Goal: Task Accomplishment & Management: Complete application form

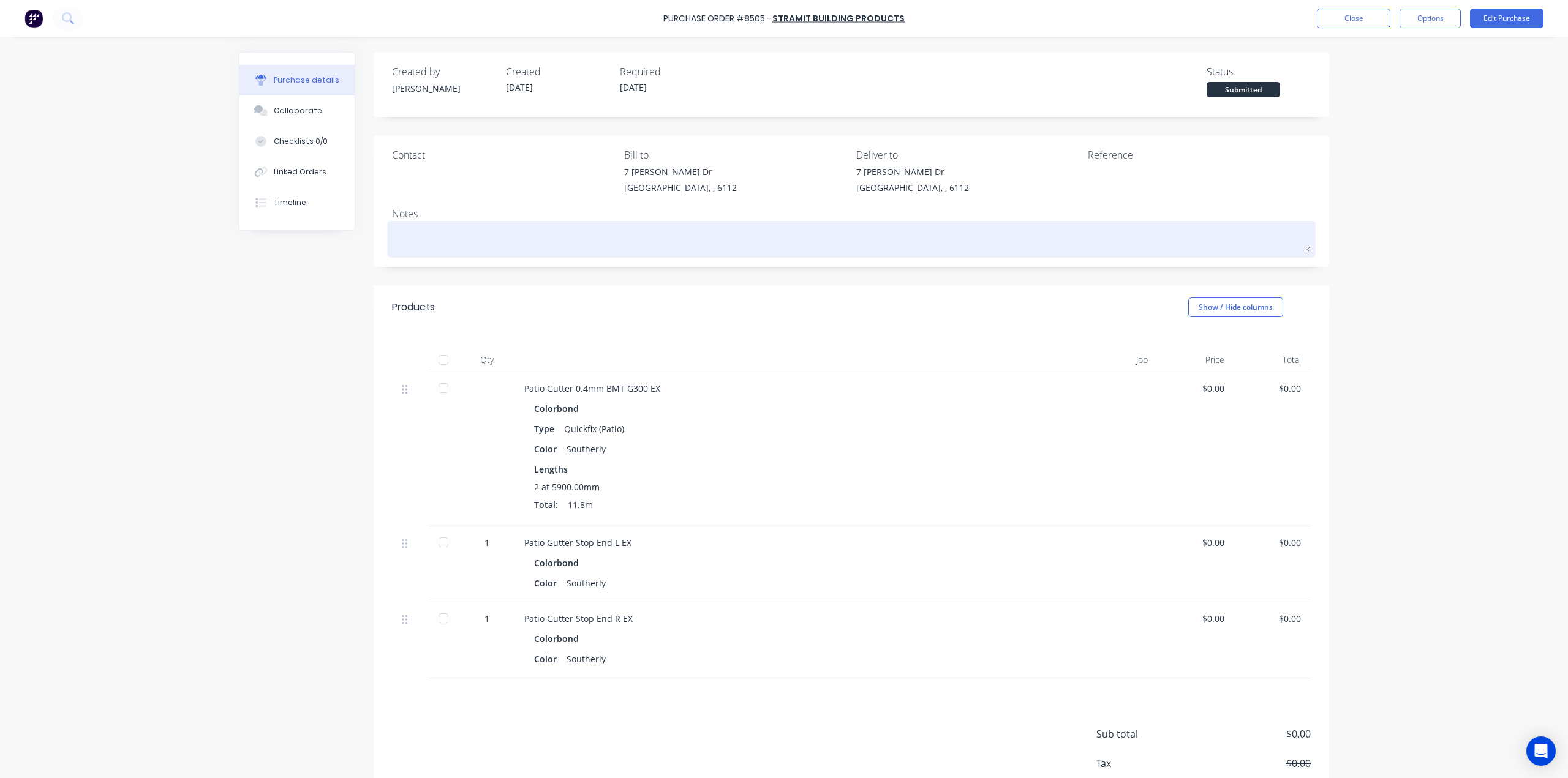
click at [725, 325] on div "Products Show / Hide columns" at bounding box center [851, 307] width 955 height 44
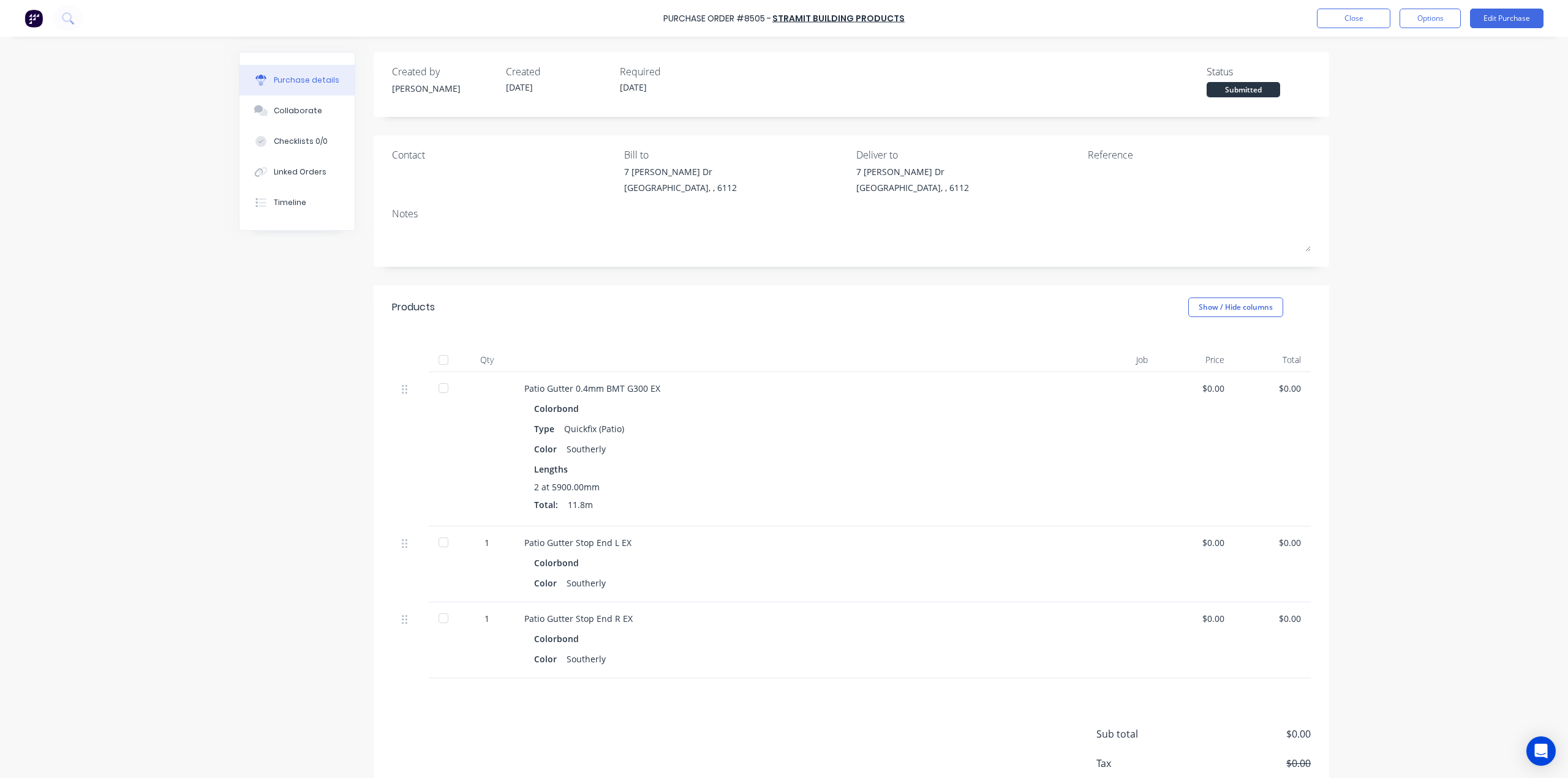
click at [31, 22] on img at bounding box center [34, 19] width 19 height 19
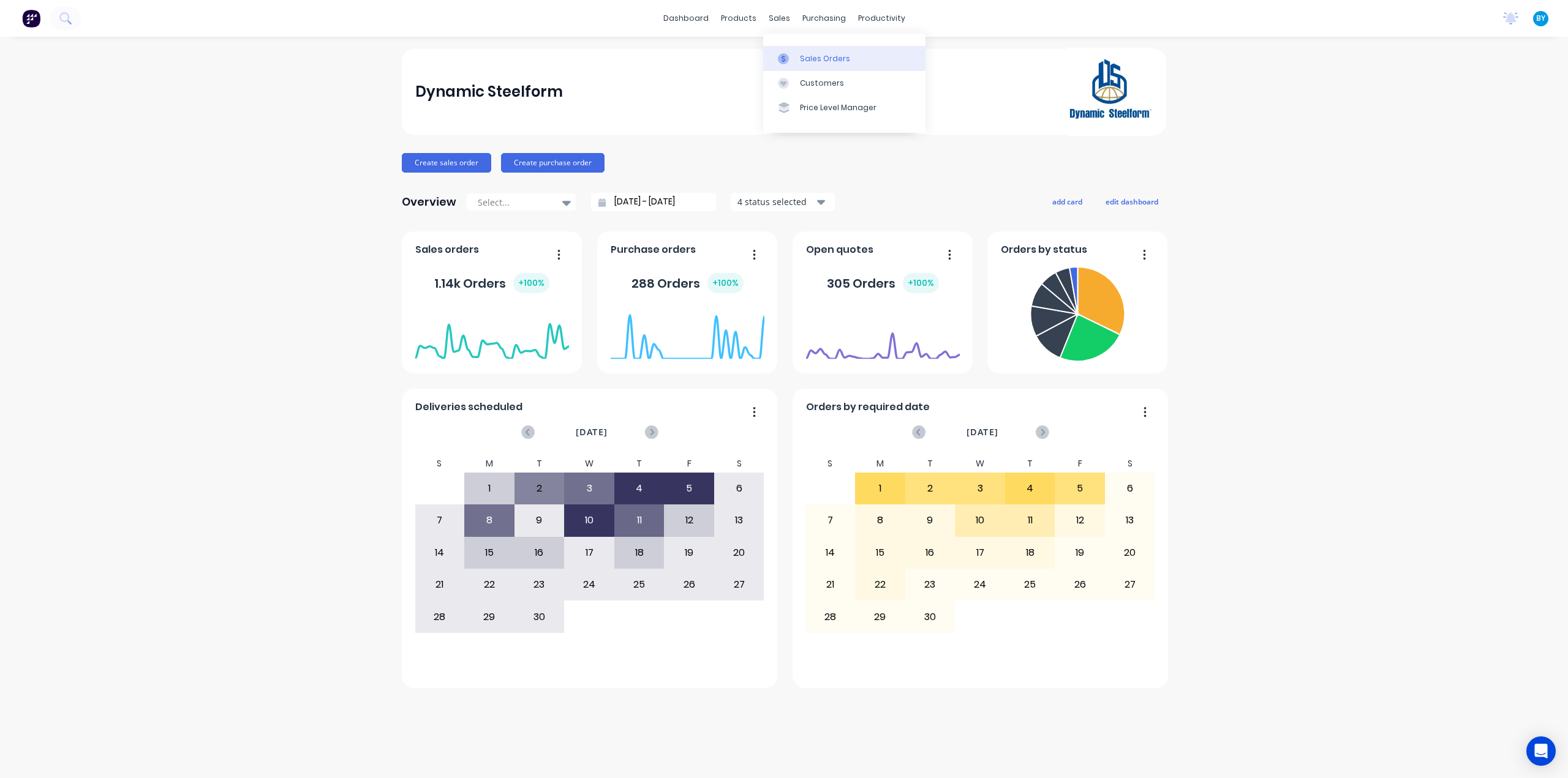
click at [796, 58] on link "Sales Orders" at bounding box center [844, 58] width 163 height 24
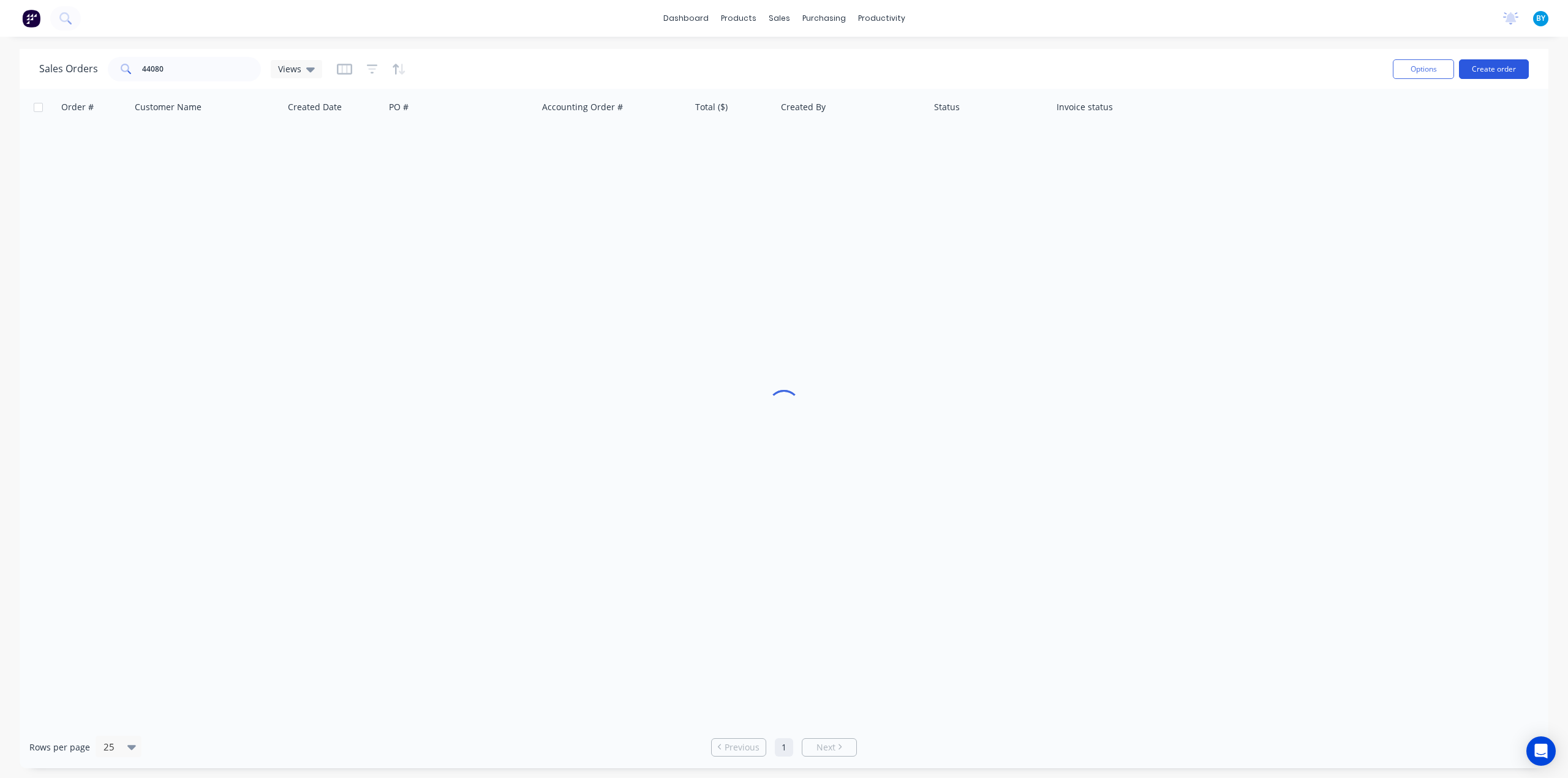
click at [1482, 73] on button "Create order" at bounding box center [1493, 69] width 70 height 19
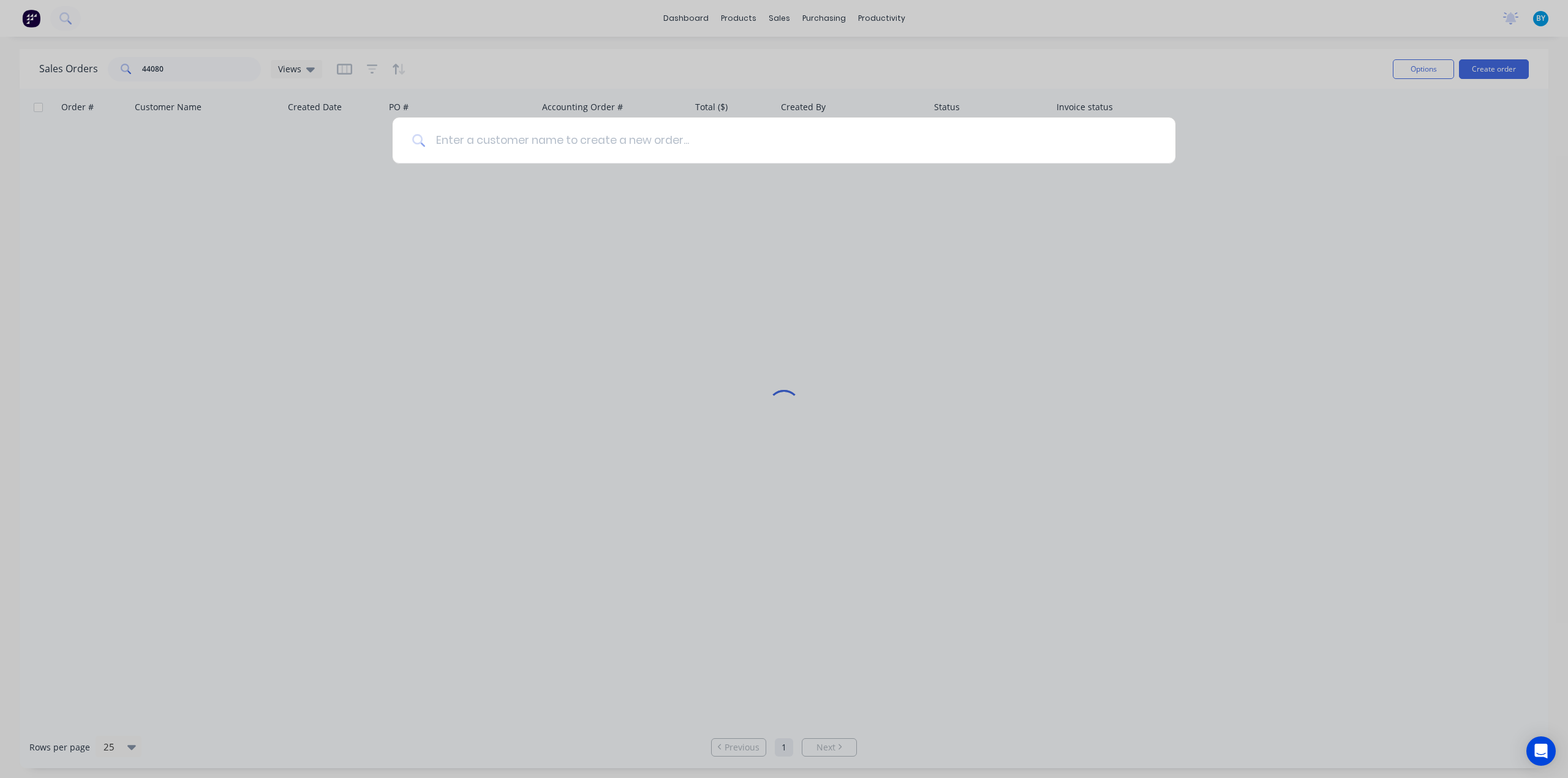
click at [614, 151] on input at bounding box center [790, 140] width 730 height 46
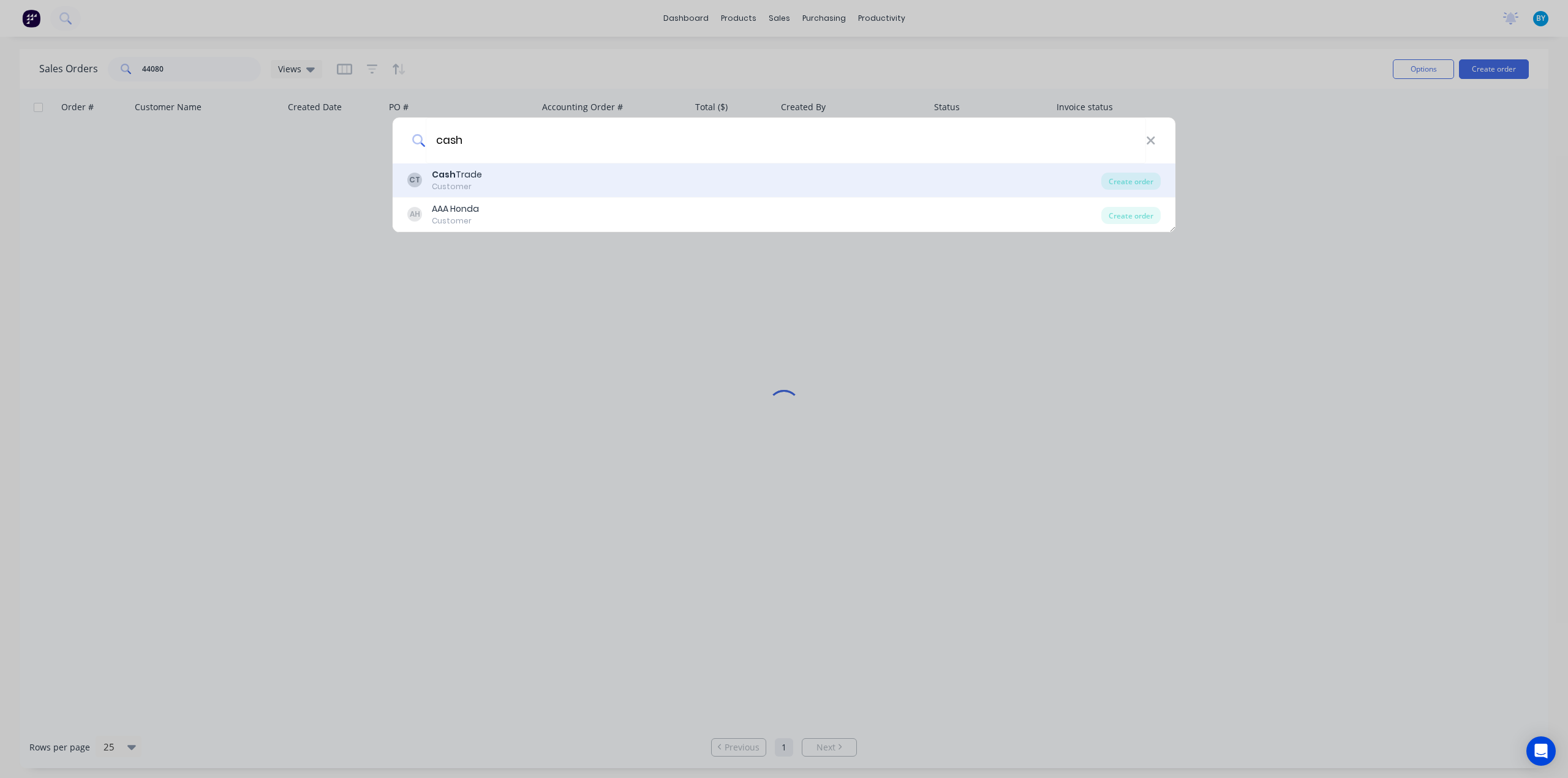
type input "cash"
click at [547, 175] on div "CT Cash Trade Customer" at bounding box center [754, 180] width 694 height 24
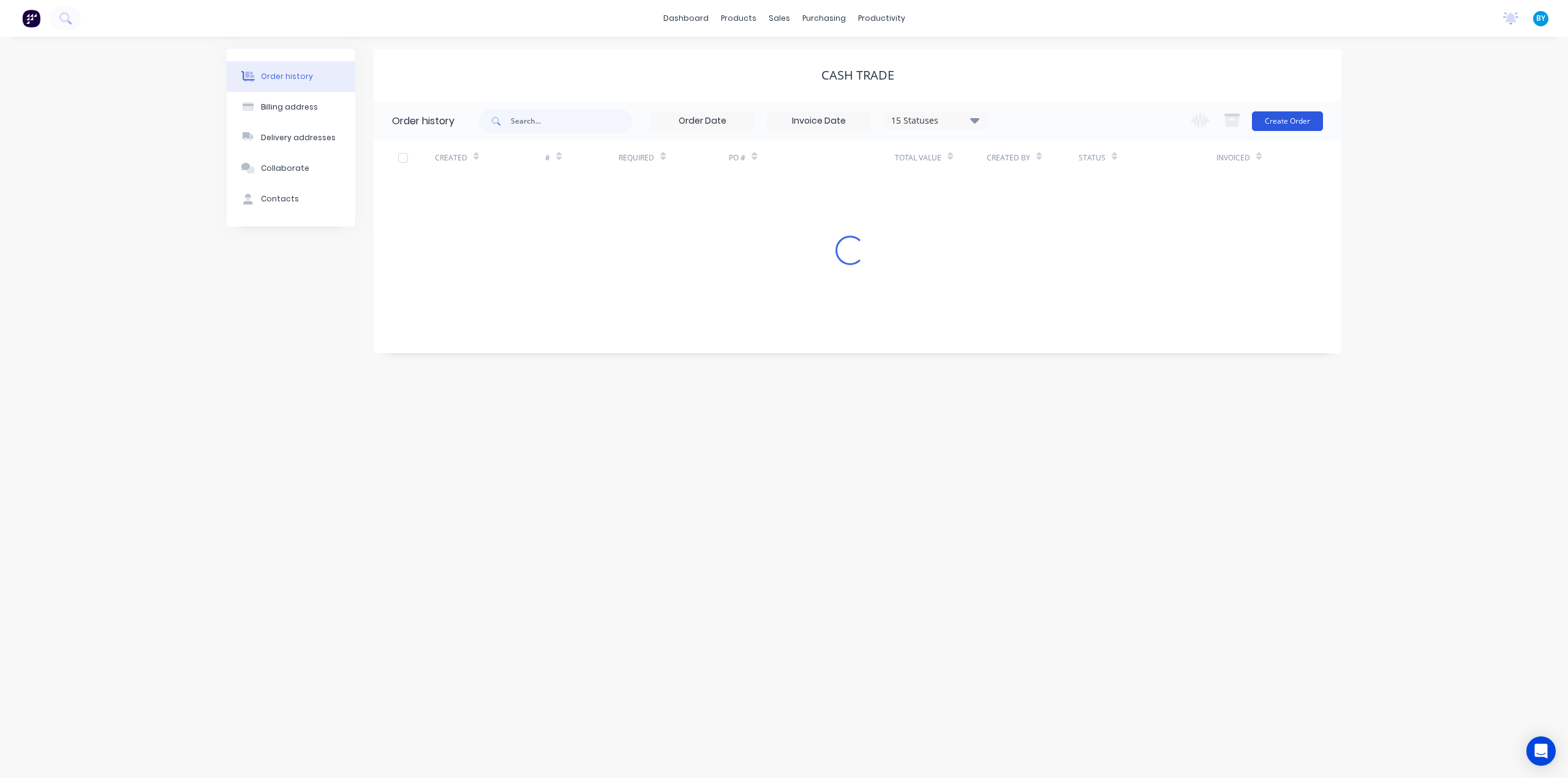
click at [1286, 126] on button "Create Order" at bounding box center [1287, 121] width 71 height 19
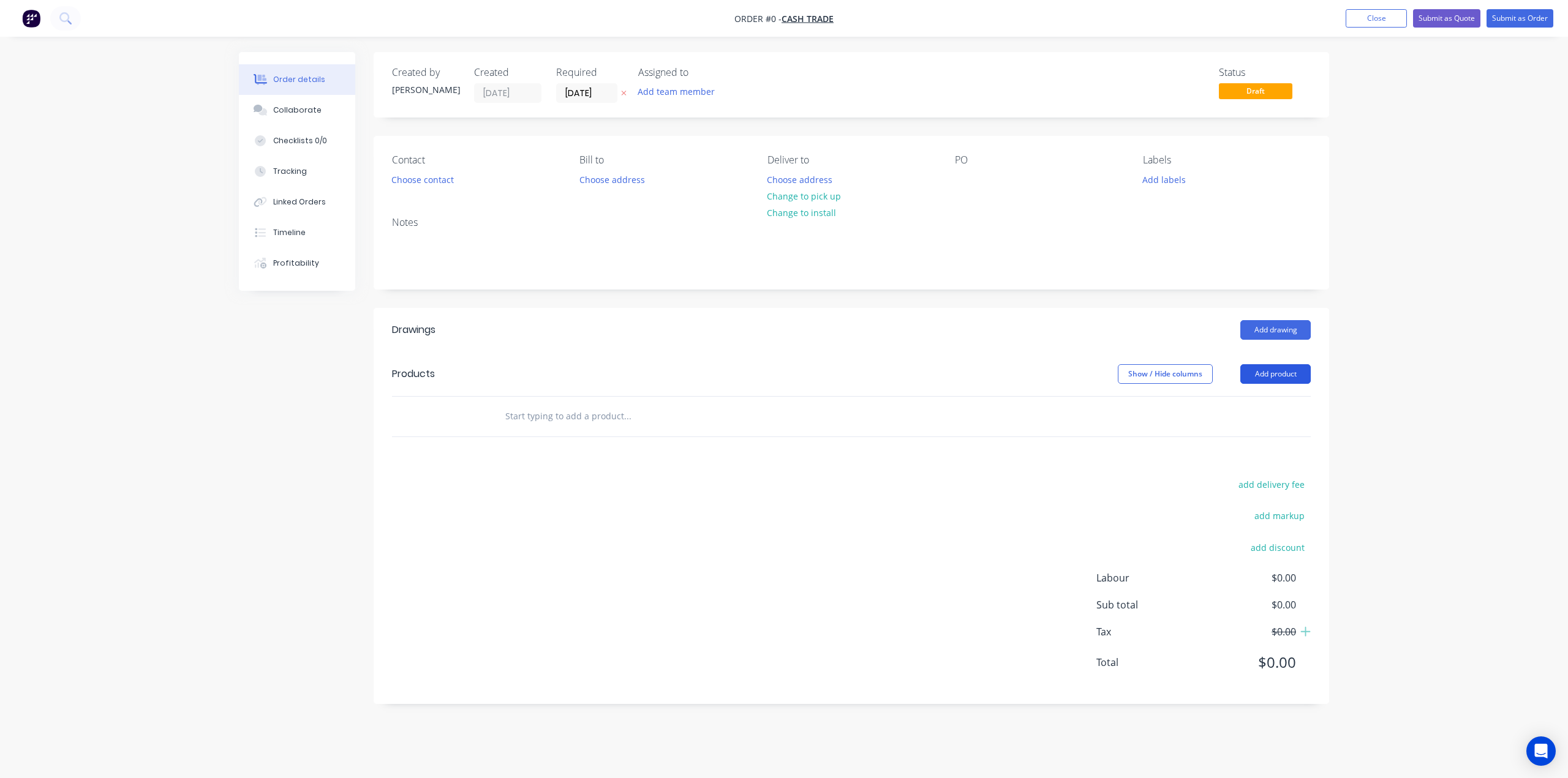
click at [1268, 375] on button "Add product" at bounding box center [1275, 374] width 70 height 19
click at [1256, 398] on div "Product catalogue" at bounding box center [1252, 405] width 94 height 18
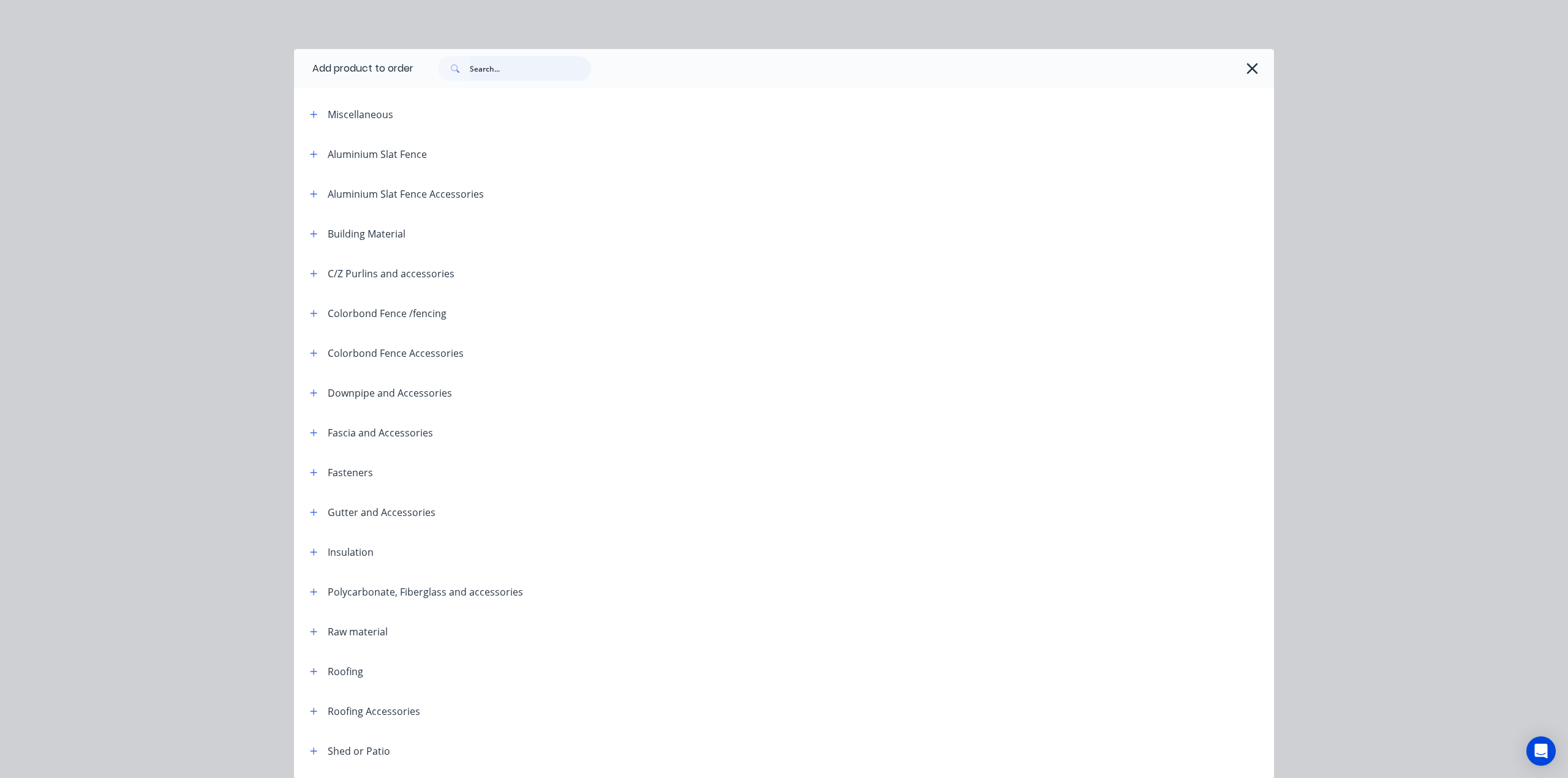
click at [545, 72] on input "text" at bounding box center [530, 68] width 122 height 24
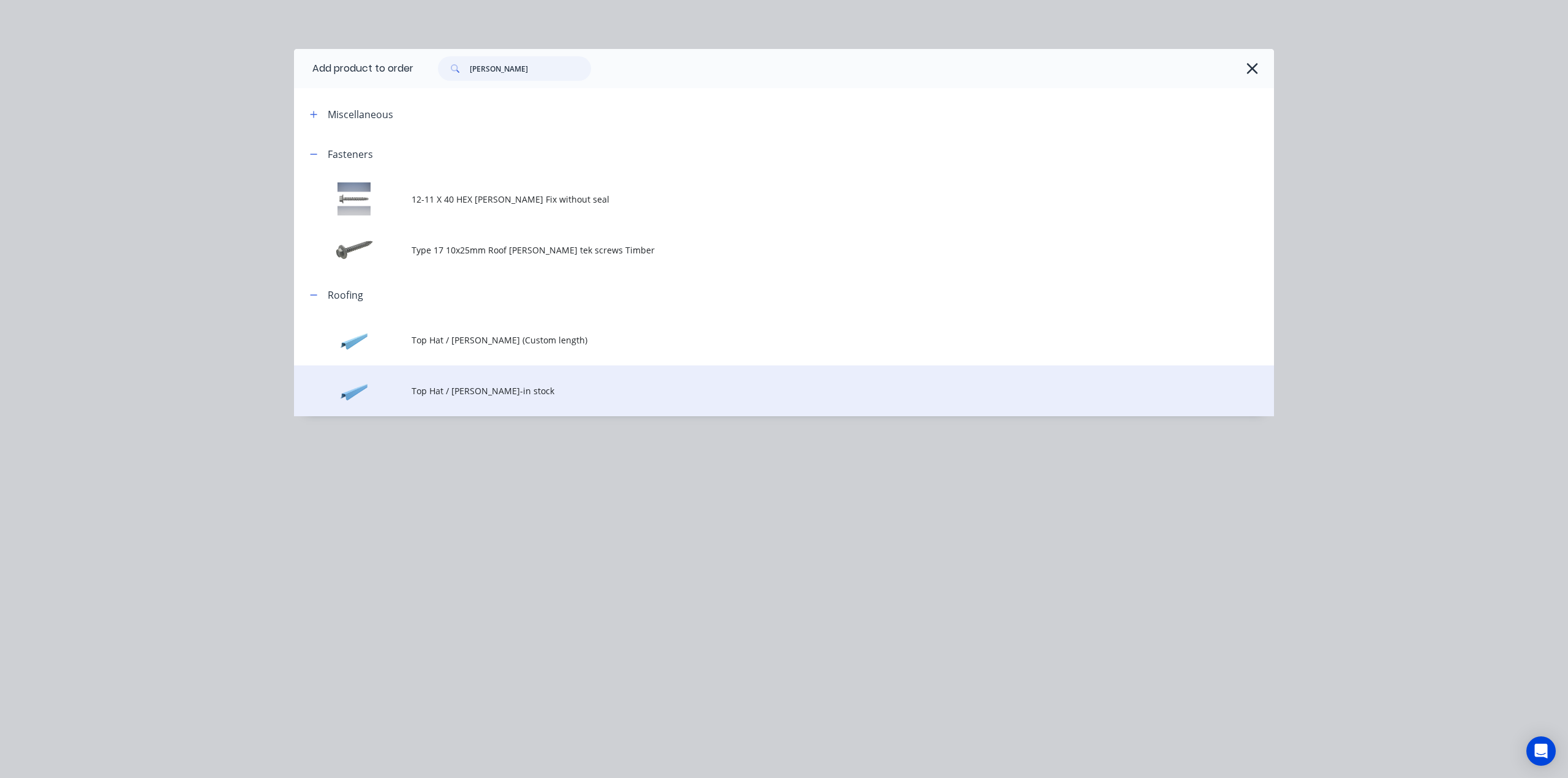
type input "[PERSON_NAME]"
click at [552, 384] on td "Top Hat / [PERSON_NAME]-in stock" at bounding box center [842, 390] width 862 height 51
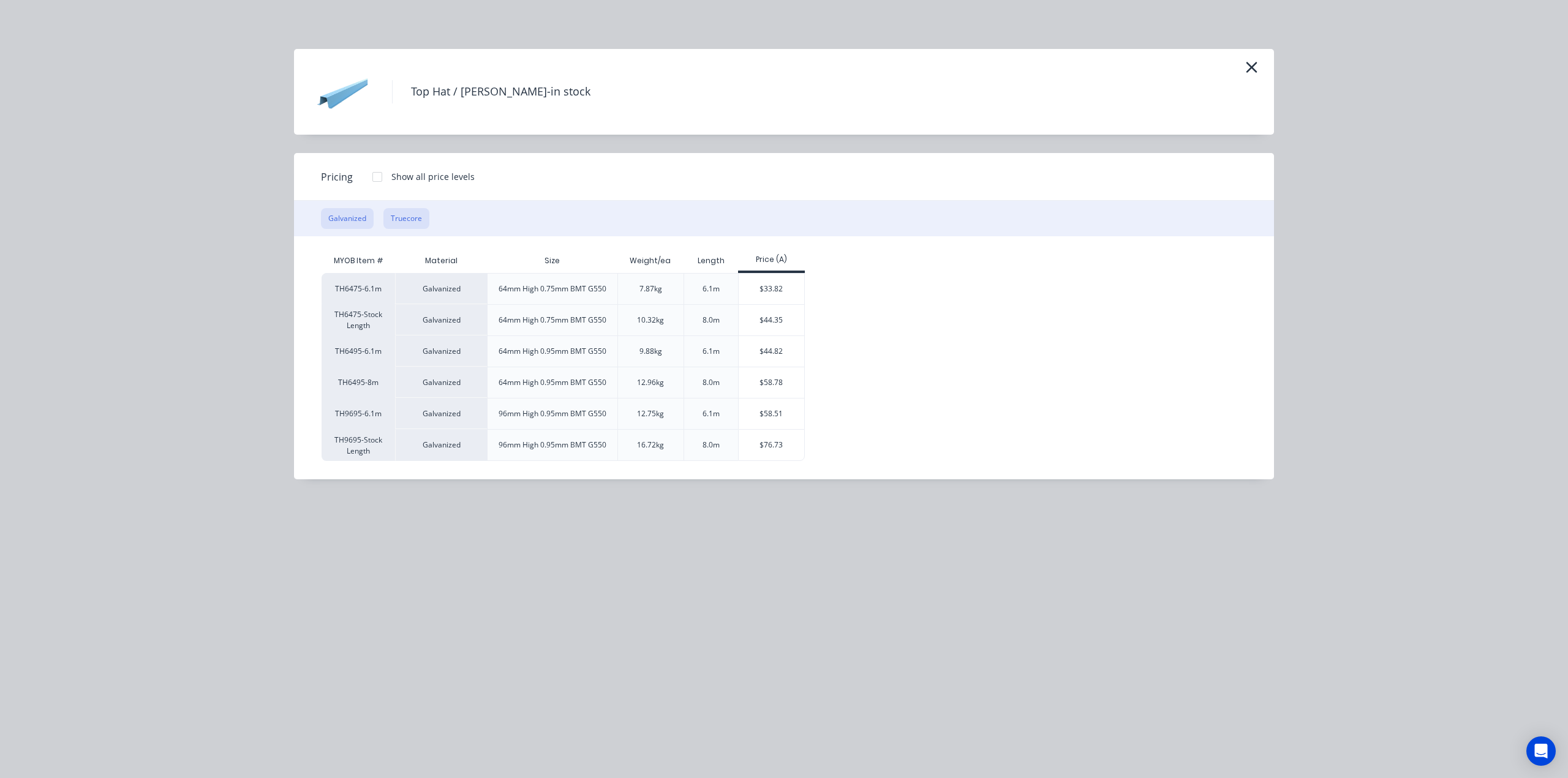
click at [404, 218] on button "Truecore" at bounding box center [406, 219] width 46 height 21
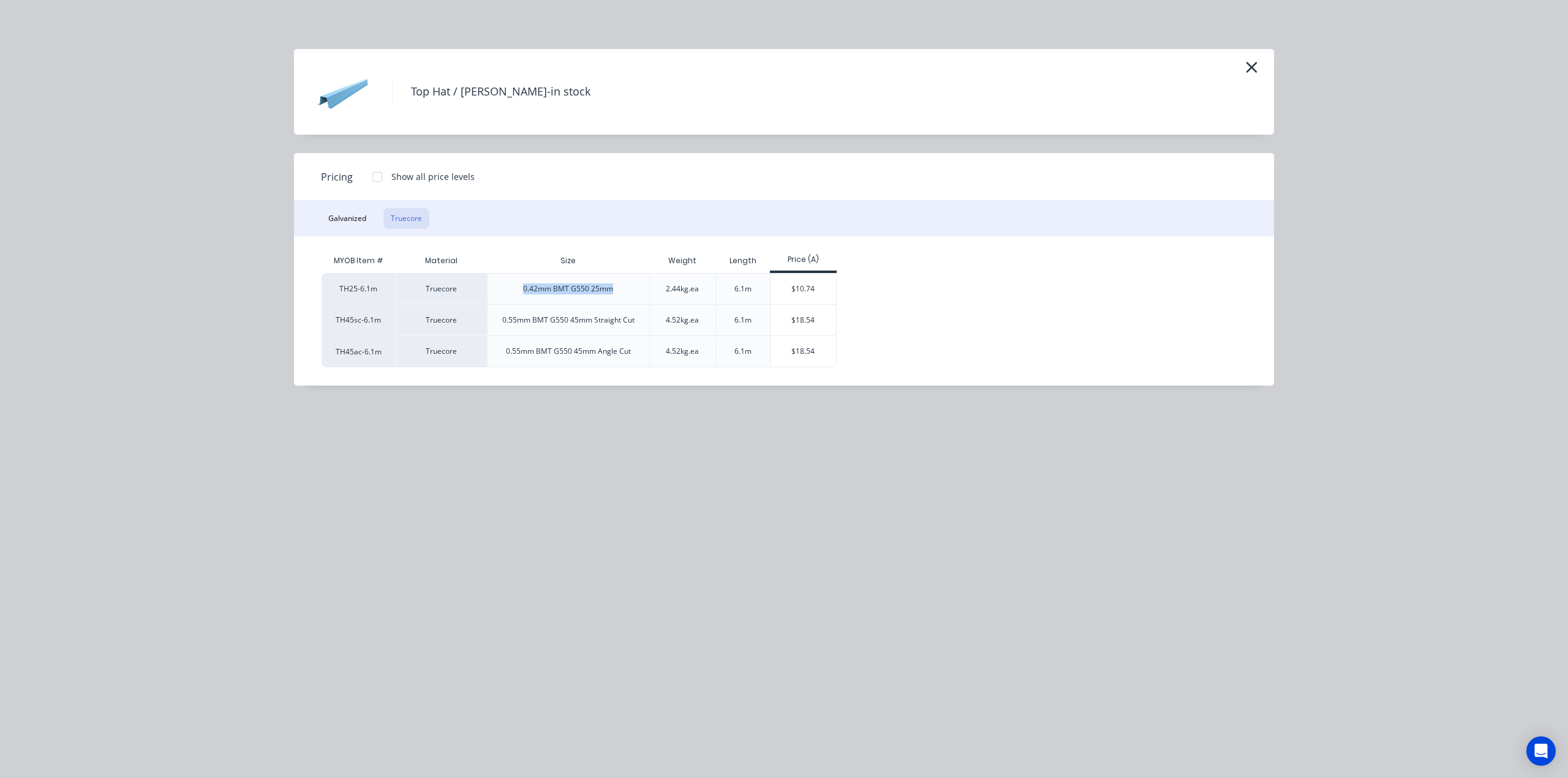
drag, startPoint x: 524, startPoint y: 287, endPoint x: 616, endPoint y: 286, distance: 92.0
click at [616, 286] on div "0.42mm BMT G550 25mm" at bounding box center [568, 289] width 109 height 31
copy div "0.42mm BMT G550 25mm"
click at [680, 29] on div "Top Hat / [PERSON_NAME]-in stock Pricing Show all price levels Galvanized Truec…" at bounding box center [784, 389] width 1568 height 778
click at [1249, 62] on icon "button" at bounding box center [1252, 68] width 13 height 17
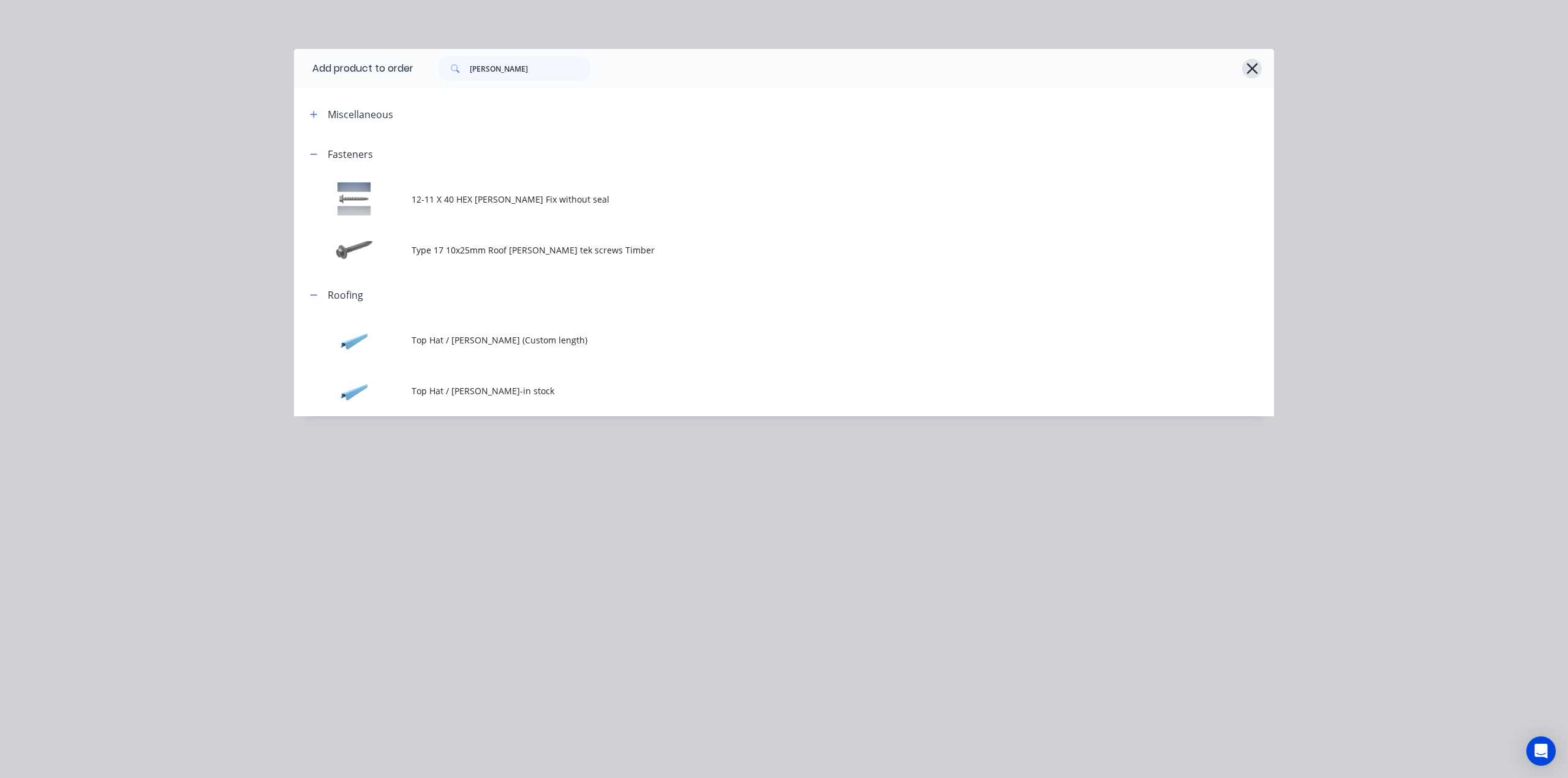
click at [1242, 70] on button "button" at bounding box center [1252, 68] width 19 height 19
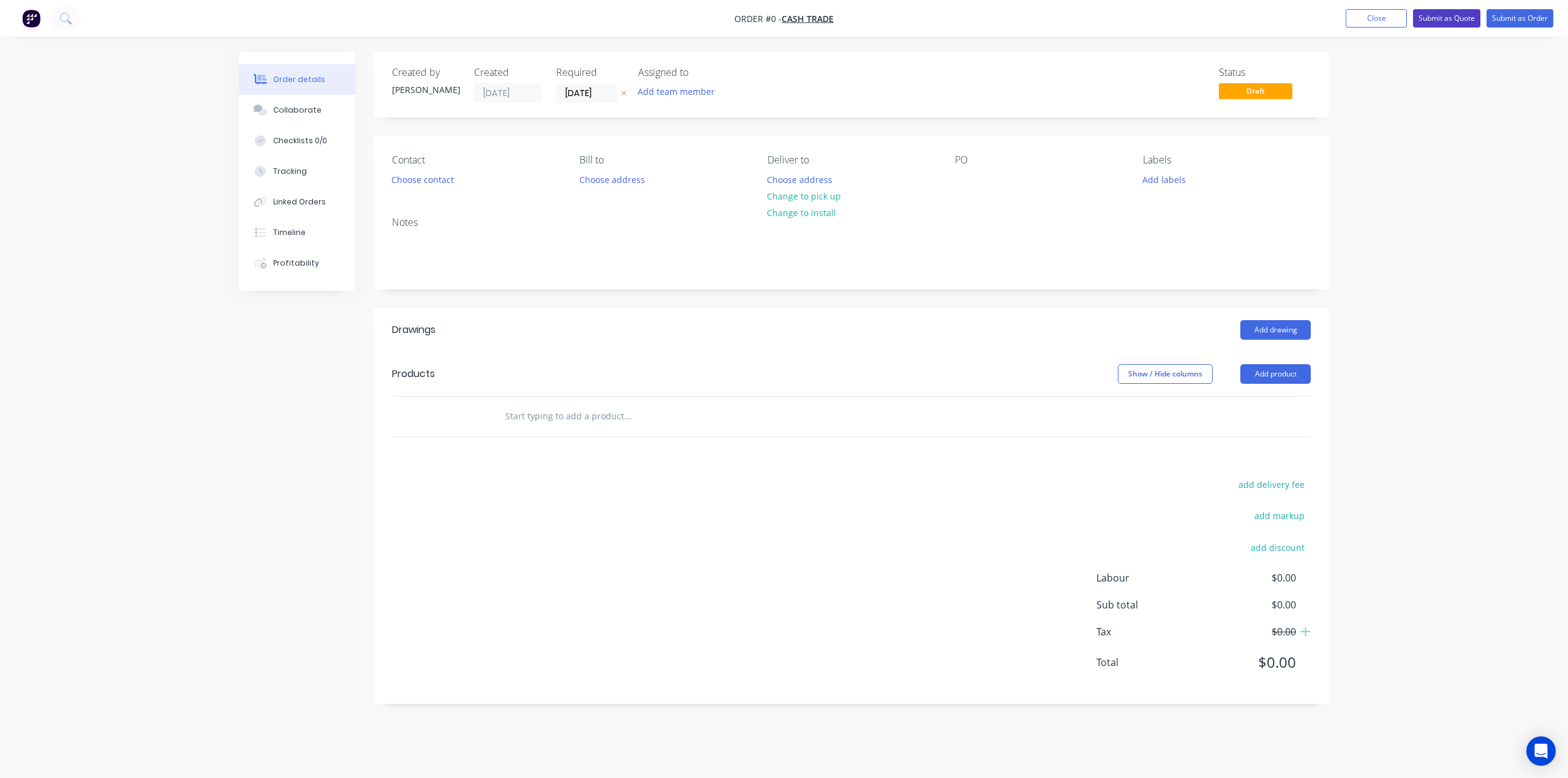
drag, startPoint x: 1428, startPoint y: 126, endPoint x: 1433, endPoint y: 23, distance: 103.1
click at [1428, 109] on div "Order details Collaborate Checklists 0/0 Tracking Linked Orders Timeline Profit…" at bounding box center [784, 389] width 1568 height 778
click at [1438, 19] on button "Submit as Quote" at bounding box center [1446, 19] width 68 height 19
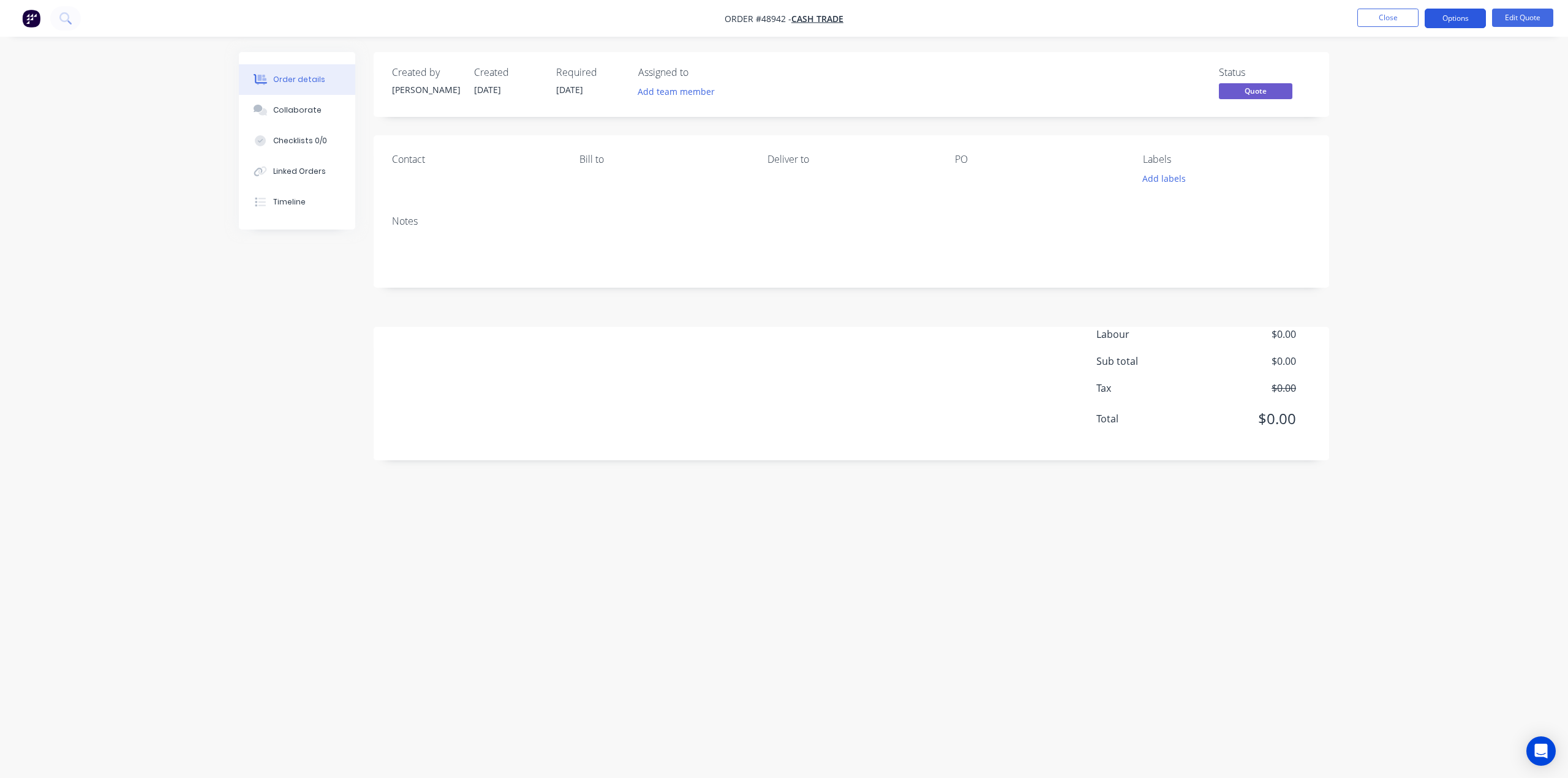
click at [1445, 18] on button "Options" at bounding box center [1455, 18] width 61 height 19
click at [1396, 242] on div "Cancel Quote" at bounding box center [1418, 246] width 113 height 18
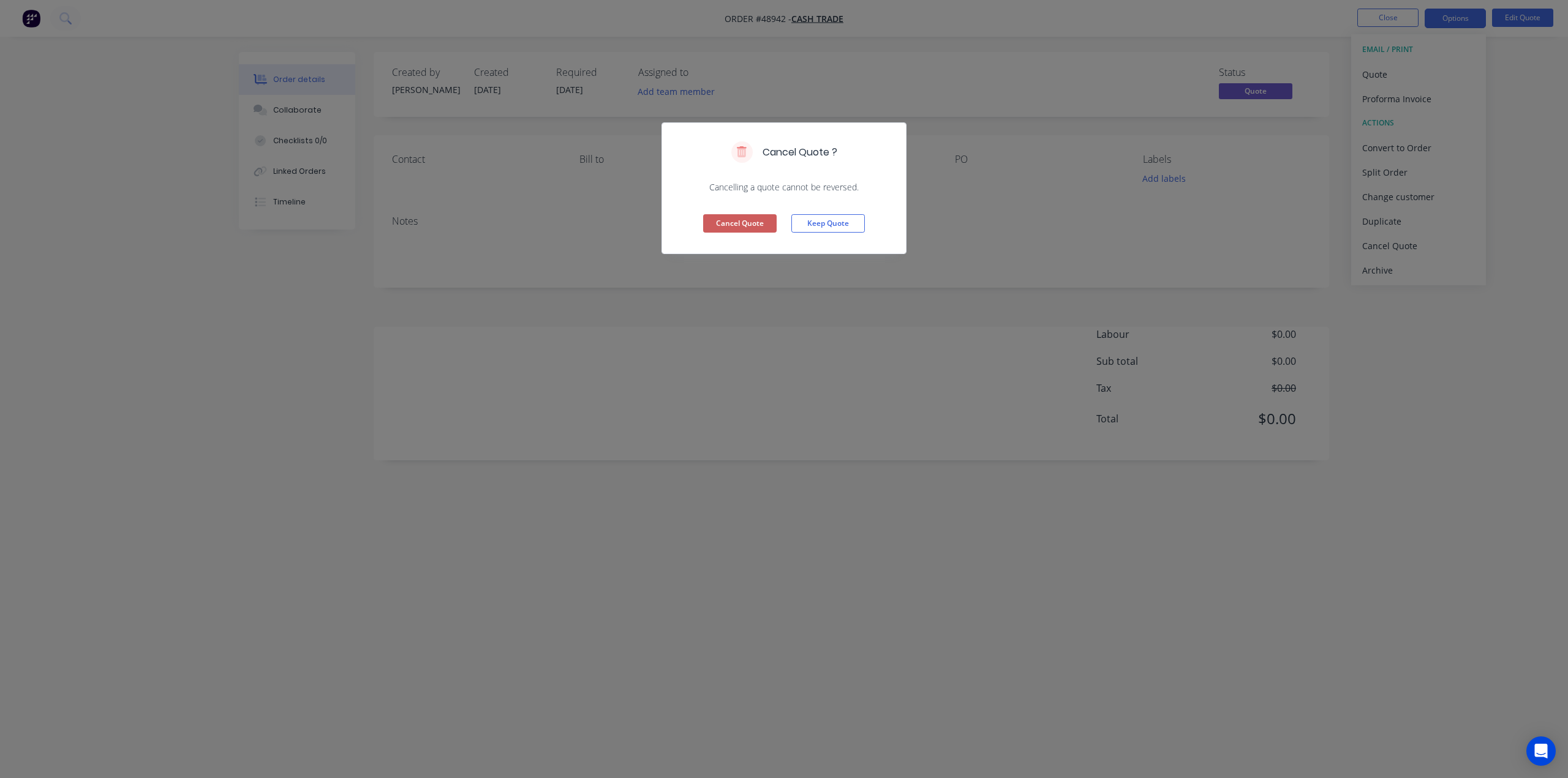
click at [747, 222] on button "Cancel Quote" at bounding box center [740, 224] width 73 height 19
